Goal: Navigation & Orientation: Find specific page/section

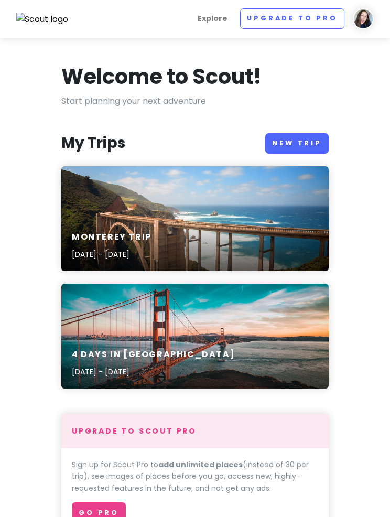
click at [234, 210] on div "Monterey Trip [DATE] - [DATE]" at bounding box center [194, 218] width 267 height 105
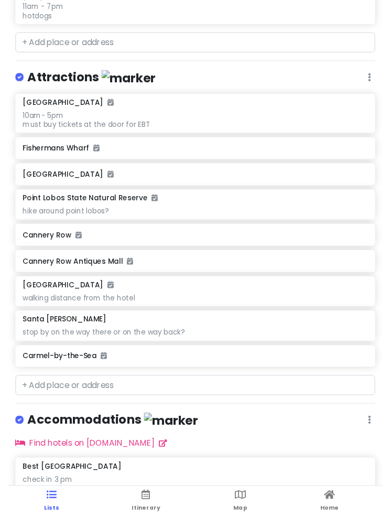
scroll to position [1039, 0]
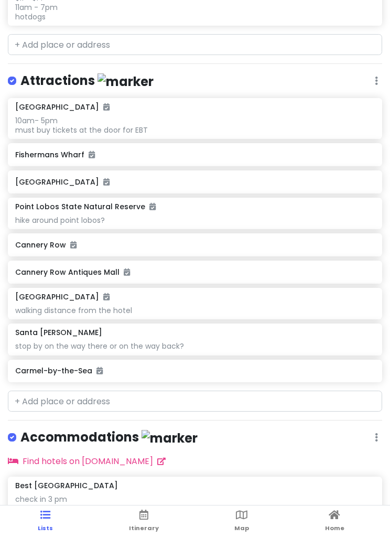
click at [143, 511] on icon at bounding box center [143, 514] width 9 height 7
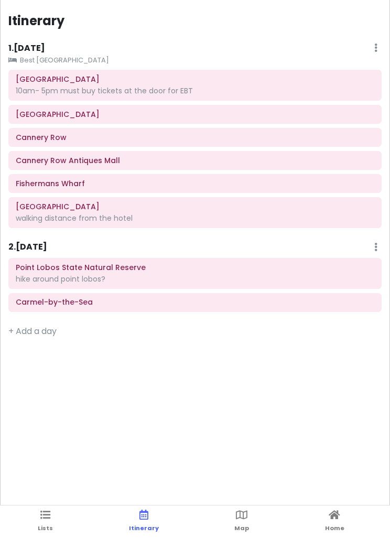
click at [239, 515] on icon at bounding box center [242, 514] width 12 height 7
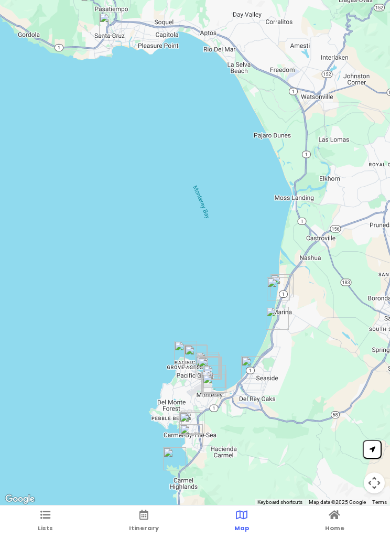
click at [342, 521] on link "Home" at bounding box center [334, 521] width 19 height 33
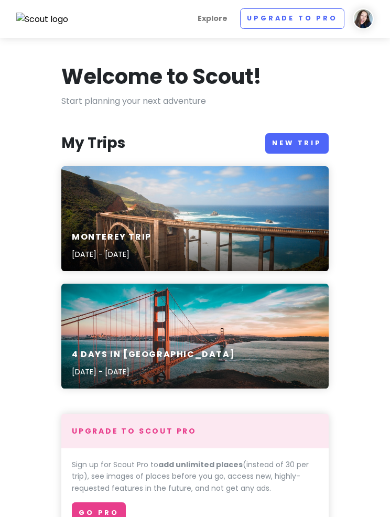
click at [265, 188] on div "Monterey Trip [DATE] - [DATE]" at bounding box center [194, 218] width 267 height 105
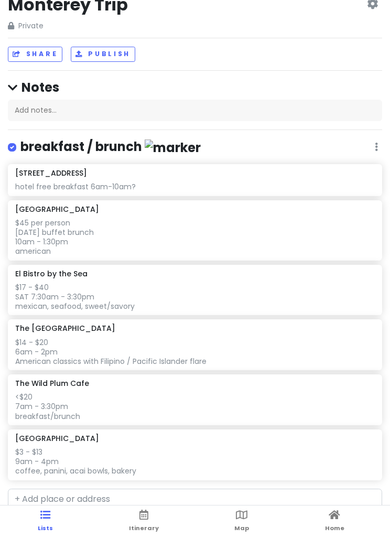
scroll to position [31, 0]
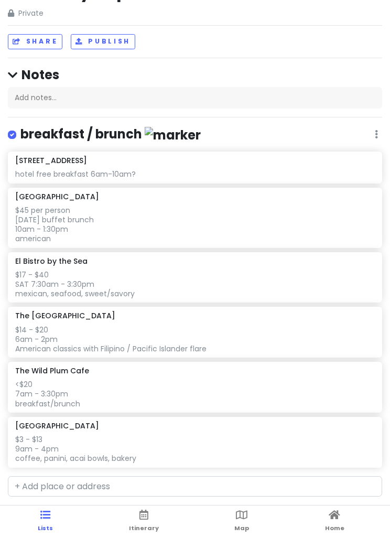
click at [144, 526] on span "Itinerary" at bounding box center [144, 528] width 30 height 8
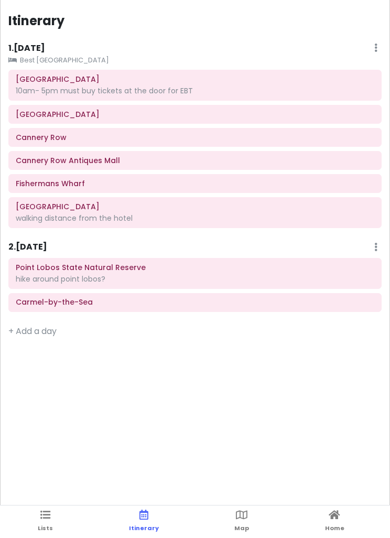
click at [46, 534] on link "Lists" at bounding box center [45, 521] width 15 height 33
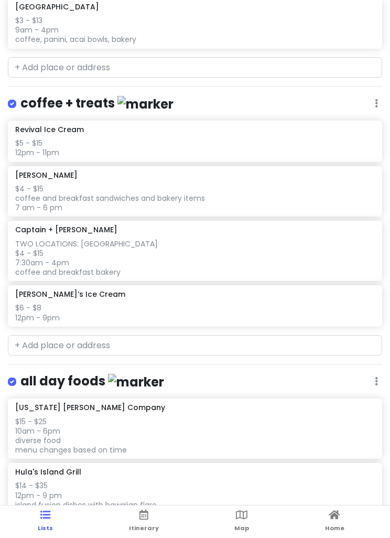
scroll to position [451, 0]
click at [143, 517] on icon at bounding box center [143, 514] width 9 height 7
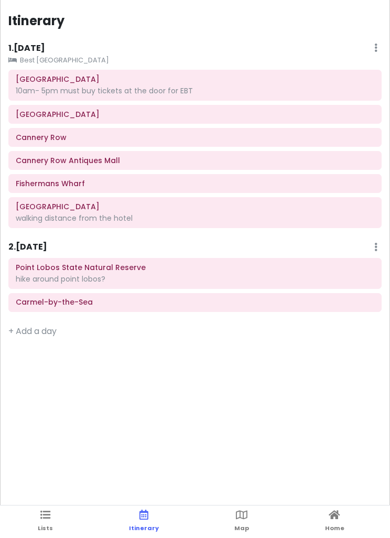
click at [243, 515] on icon at bounding box center [242, 514] width 12 height 7
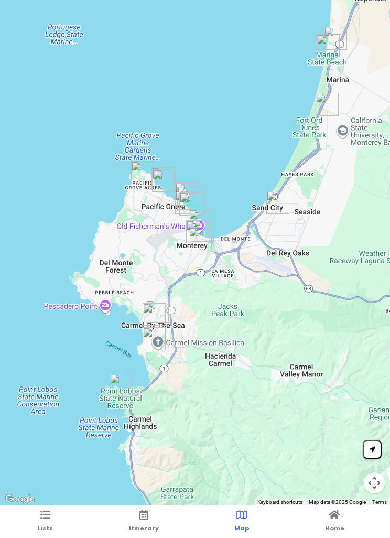
click at [151, 525] on span "Itinerary" at bounding box center [144, 528] width 30 height 8
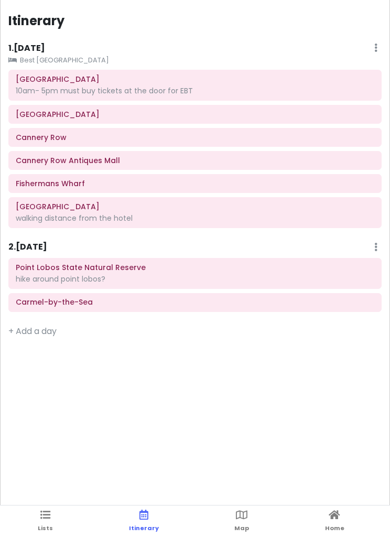
click at [42, 511] on icon at bounding box center [45, 514] width 10 height 7
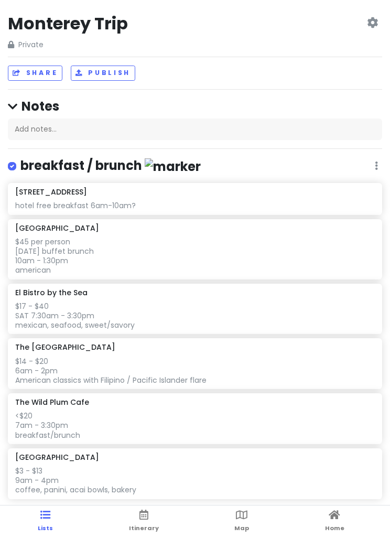
click at [247, 524] on span "Map" at bounding box center [241, 528] width 15 height 8
